Goal: Transaction & Acquisition: Purchase product/service

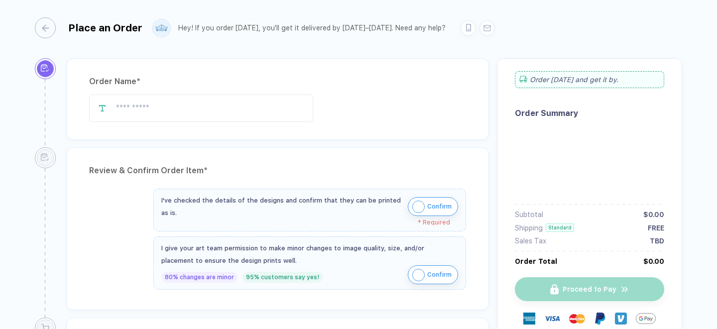
type input "**********"
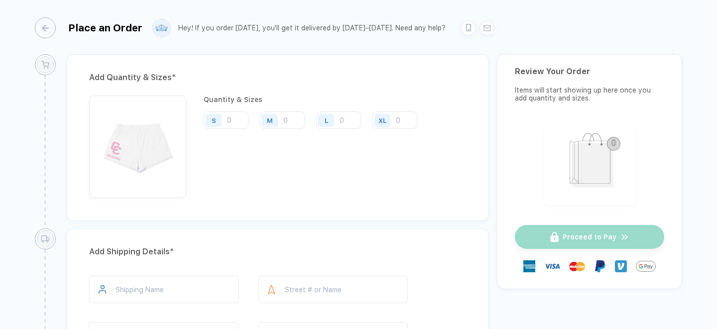
scroll to position [478, 0]
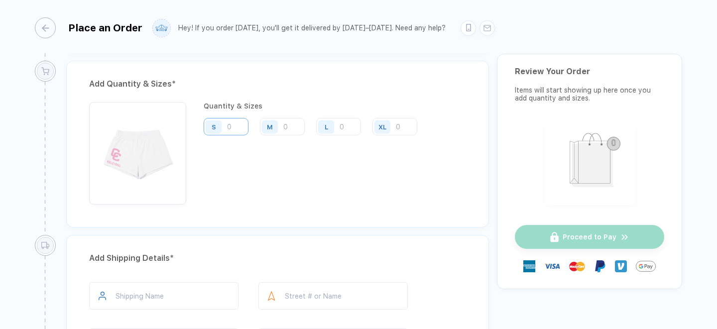
click at [231, 128] on input "number" at bounding box center [226, 126] width 45 height 17
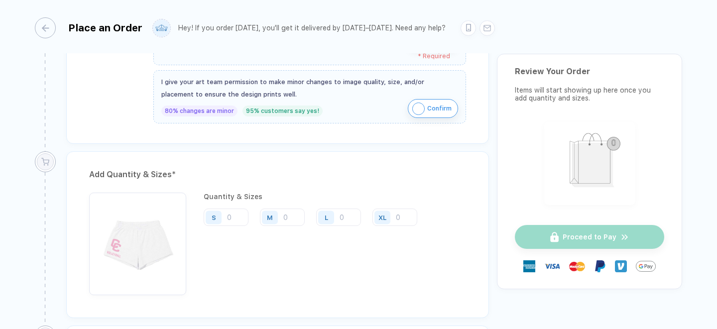
scroll to position [387, 0]
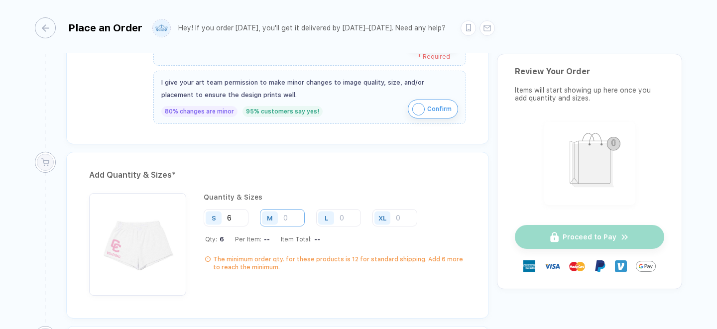
type input "6"
click at [286, 216] on input "number" at bounding box center [282, 217] width 45 height 17
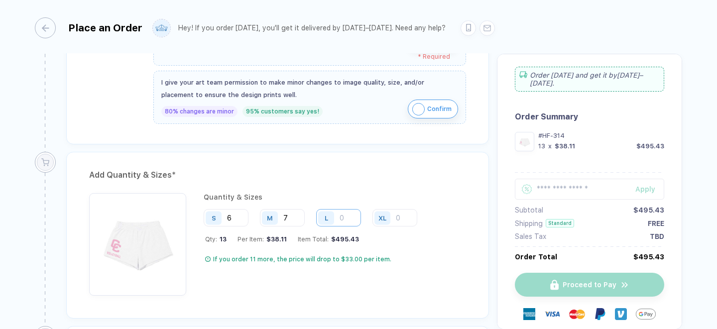
type input "7"
click at [353, 218] on input "number" at bounding box center [338, 217] width 45 height 17
type input "1"
click at [359, 172] on div "Add Quantity & Sizes *" at bounding box center [277, 175] width 377 height 16
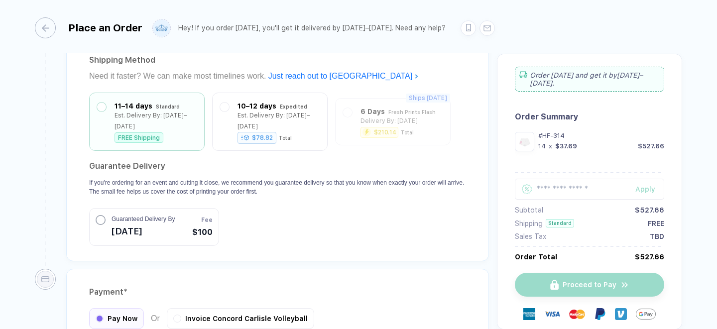
scroll to position [847, 0]
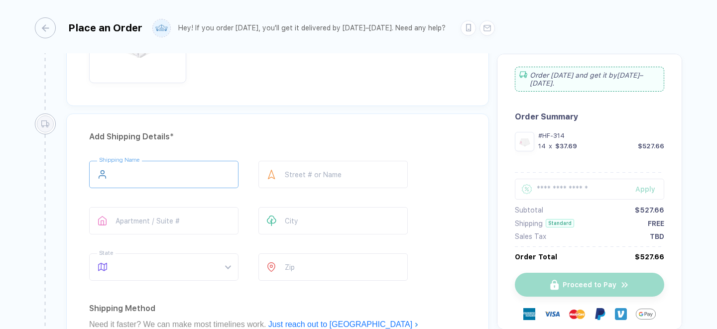
click at [196, 176] on input "text" at bounding box center [163, 174] width 149 height 27
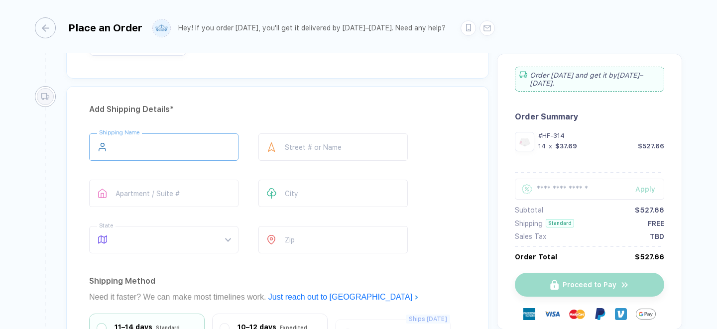
type input "**********"
type input "*******"
type input "**"
type input "*****"
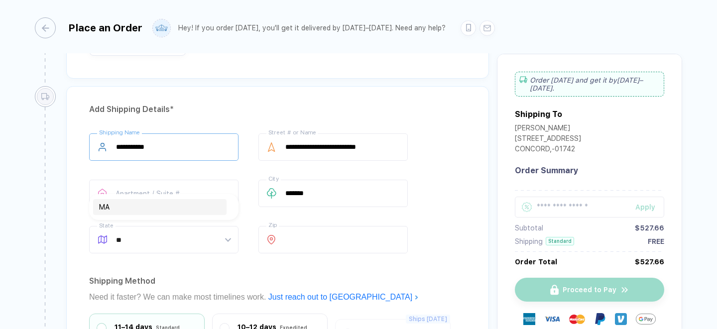
scroll to position [650, 0]
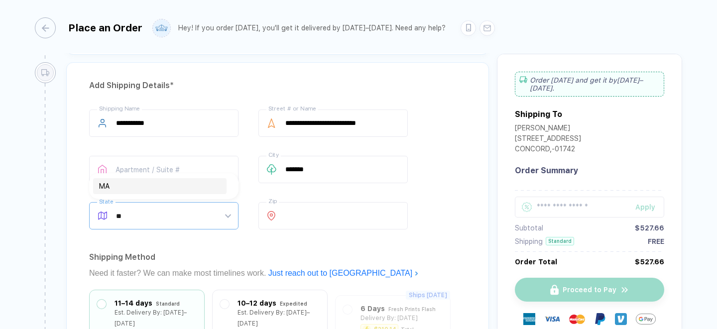
click at [169, 188] on div "MA" at bounding box center [160, 186] width 122 height 11
click at [163, 168] on input "text" at bounding box center [163, 169] width 149 height 27
click at [145, 212] on span "MA" at bounding box center [173, 216] width 115 height 26
click at [311, 248] on div "**********" at bounding box center [277, 260] width 423 height 396
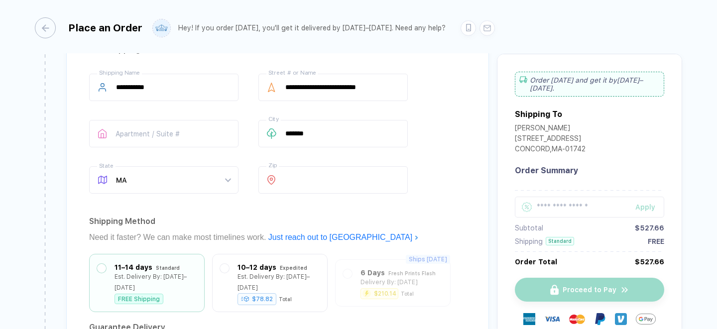
scroll to position [686, 0]
click at [179, 129] on input "text" at bounding box center [163, 134] width 149 height 27
click at [213, 218] on div "Shipping Method" at bounding box center [277, 222] width 377 height 16
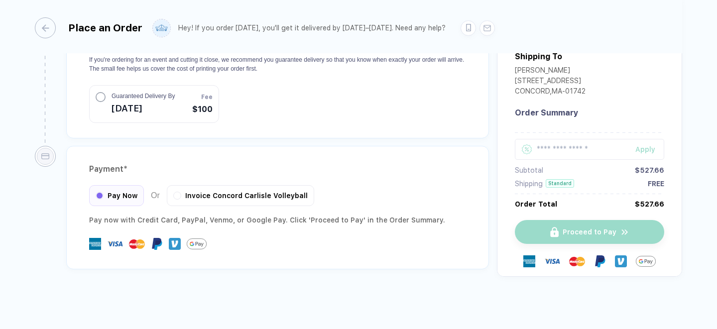
scroll to position [970, 0]
click at [122, 191] on span "Pay Now" at bounding box center [123, 195] width 30 height 8
click at [121, 197] on span "Pay Now" at bounding box center [123, 195] width 30 height 8
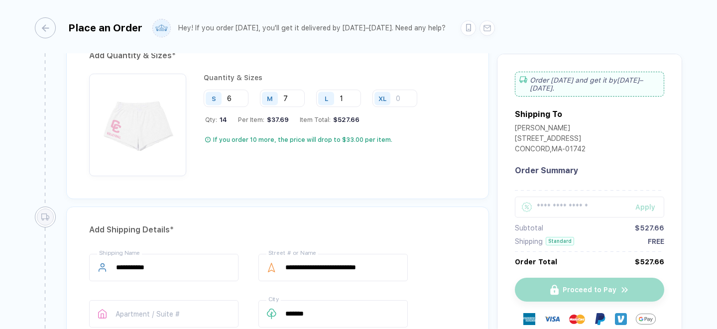
scroll to position [527, 0]
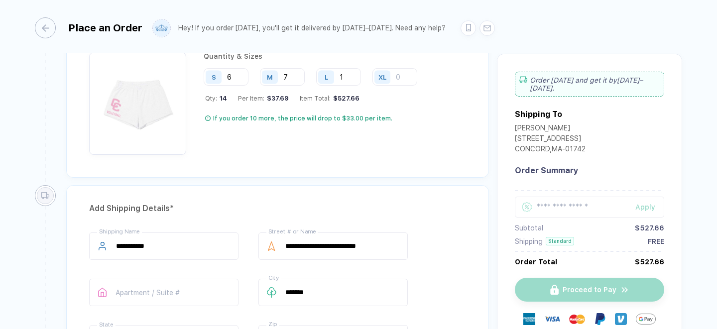
click at [534, 202] on div at bounding box center [527, 207] width 24 height 21
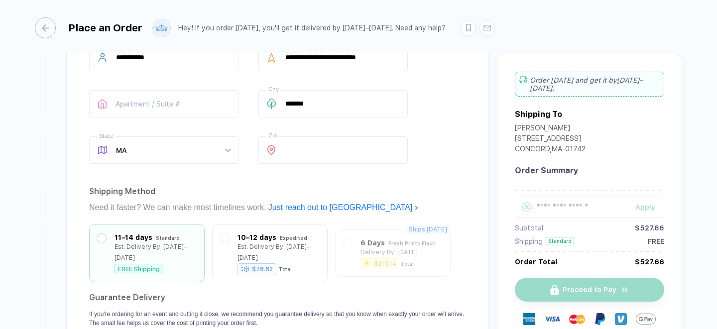
scroll to position [707, 0]
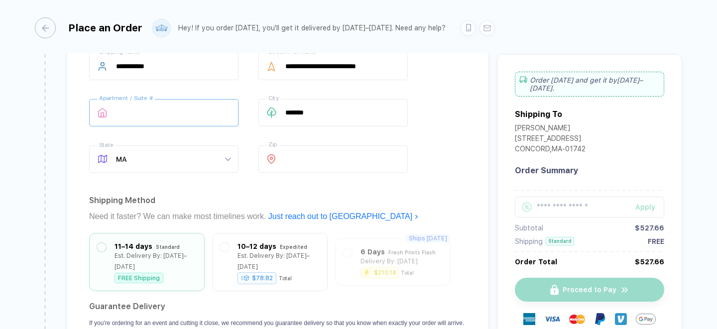
click at [143, 117] on input "text" at bounding box center [163, 112] width 149 height 27
click at [71, 141] on div "**********" at bounding box center [277, 203] width 423 height 396
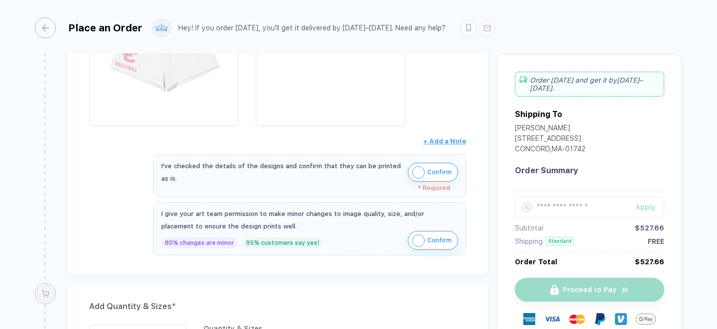
scroll to position [257, 0]
click at [417, 173] on img "button" at bounding box center [418, 171] width 12 height 12
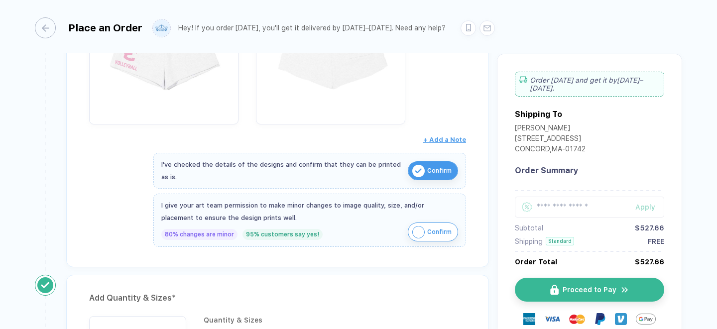
click at [418, 229] on img "button" at bounding box center [418, 232] width 12 height 12
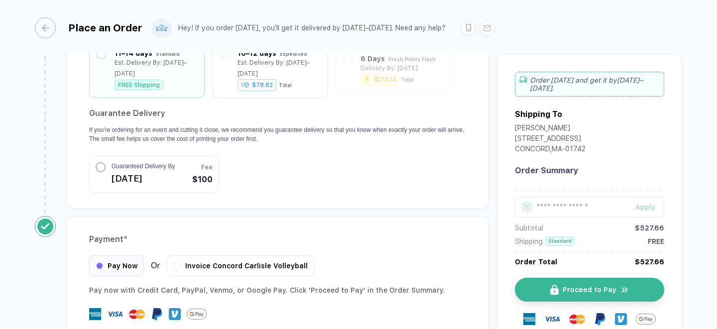
scroll to position [964, 0]
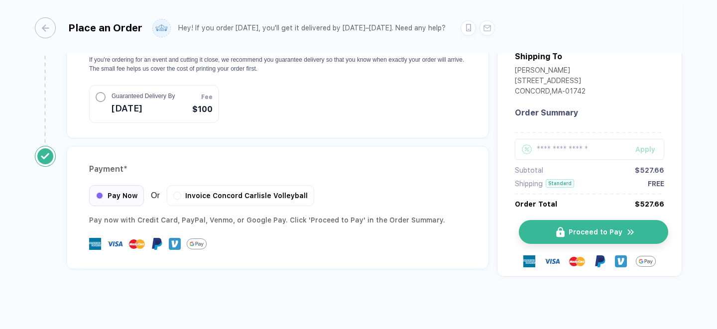
click at [617, 235] on span "Proceed to Pay" at bounding box center [596, 232] width 54 height 8
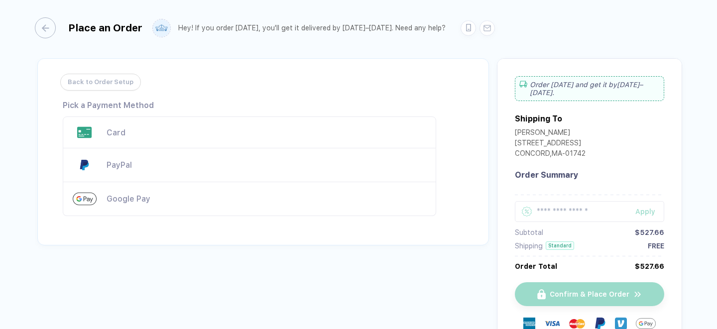
scroll to position [16, 0]
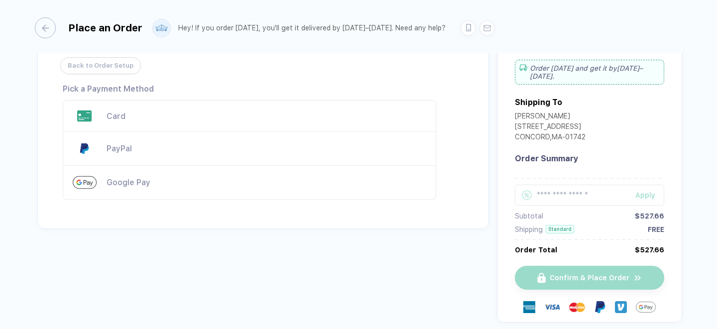
click at [129, 114] on div "Card" at bounding box center [267, 116] width 320 height 9
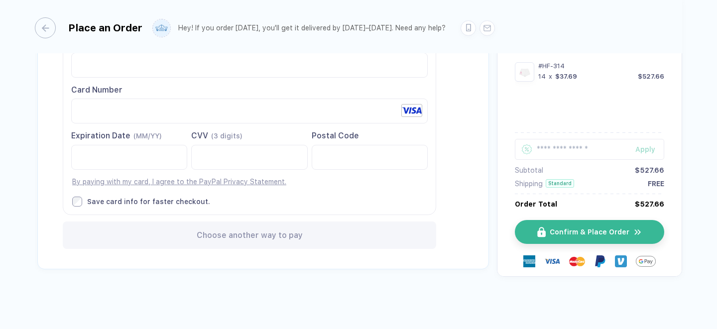
scroll to position [112, 0]
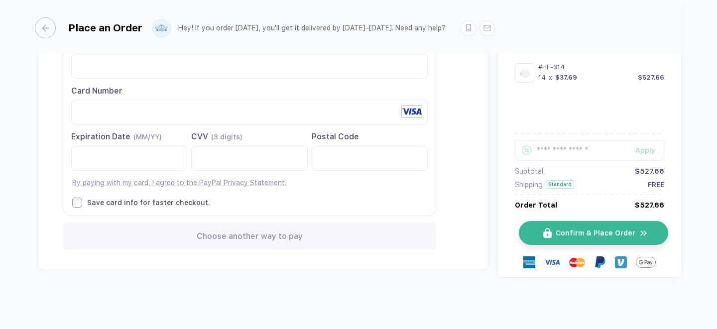
click at [553, 227] on button "Confirm & Place Order" at bounding box center [593, 233] width 149 height 24
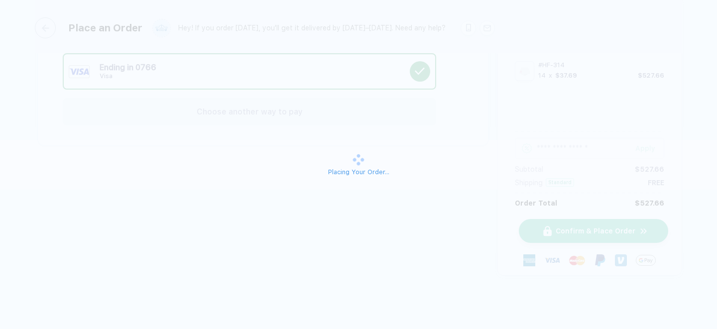
scroll to position [63, 0]
